Goal: Check status: Check status

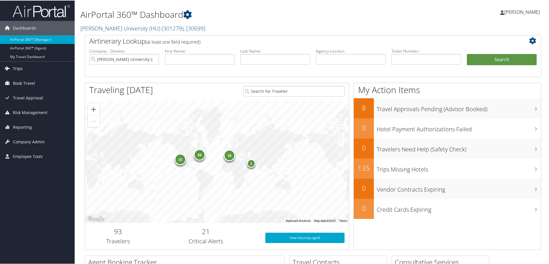
click at [20, 66] on span "Trips" at bounding box center [18, 68] width 10 height 14
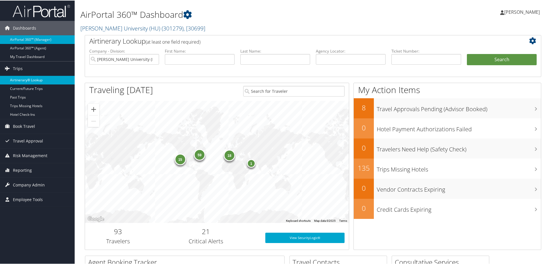
click at [20, 81] on link "Airtinerary® Lookup" at bounding box center [37, 79] width 75 height 9
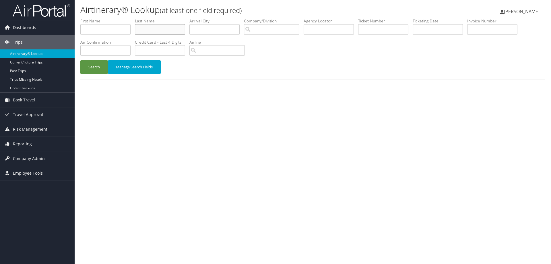
click at [151, 29] on input "text" at bounding box center [160, 29] width 50 height 11
type input "bertino"
click at [80, 60] on button "Search" at bounding box center [94, 66] width 28 height 13
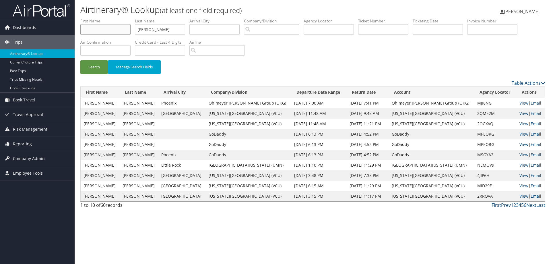
click at [120, 30] on input "text" at bounding box center [105, 29] width 50 height 11
click at [98, 62] on button "Search" at bounding box center [94, 66] width 28 height 13
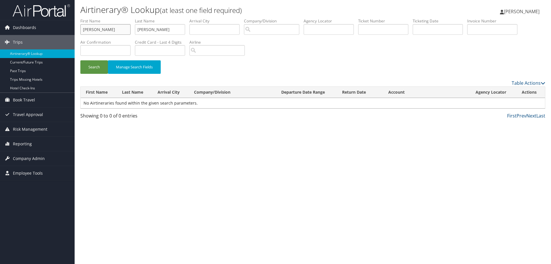
click at [100, 30] on input "ron" at bounding box center [105, 29] width 50 height 11
type input "r"
type input "STEPHANIE"
click at [95, 64] on button "Search" at bounding box center [94, 66] width 28 height 13
